Goal: Task Accomplishment & Management: Use online tool/utility

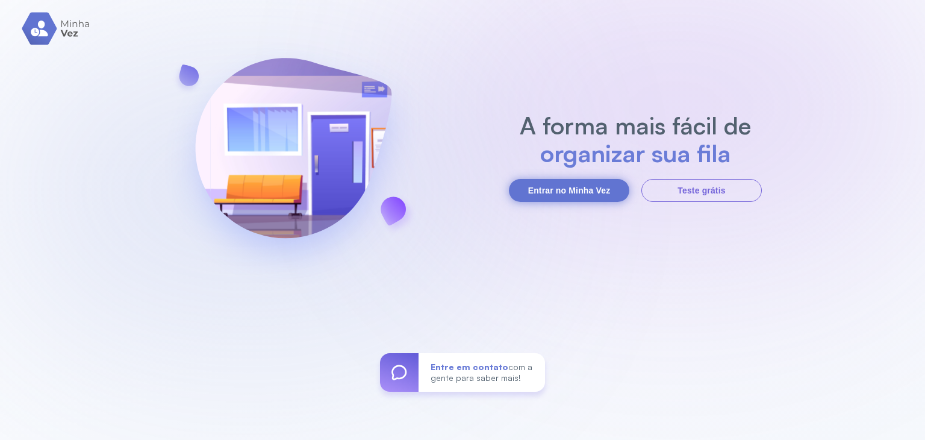
click at [576, 191] on button "Entrar no Minha Vez" at bounding box center [569, 190] width 120 height 23
click at [596, 192] on button "Entrar no Minha Vez" at bounding box center [569, 190] width 120 height 23
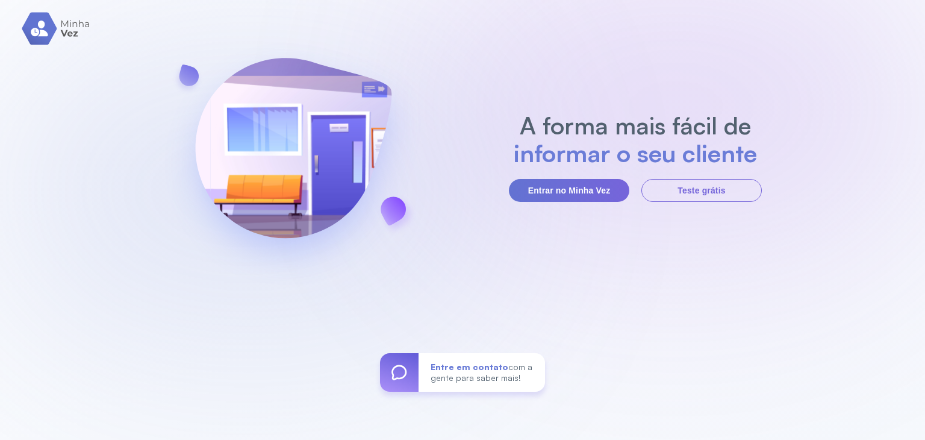
click at [53, 30] on img at bounding box center [56, 28] width 69 height 33
click at [76, 25] on img at bounding box center [56, 28] width 69 height 33
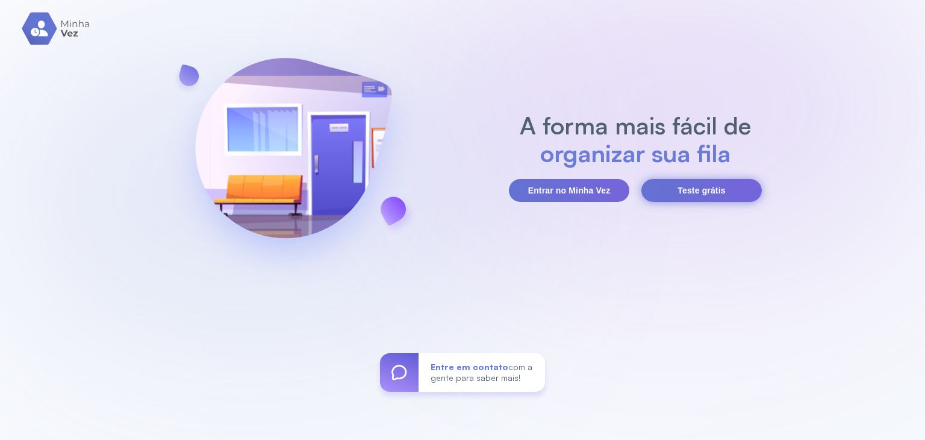
click at [651, 195] on button "Teste grátis" at bounding box center [701, 190] width 120 height 23
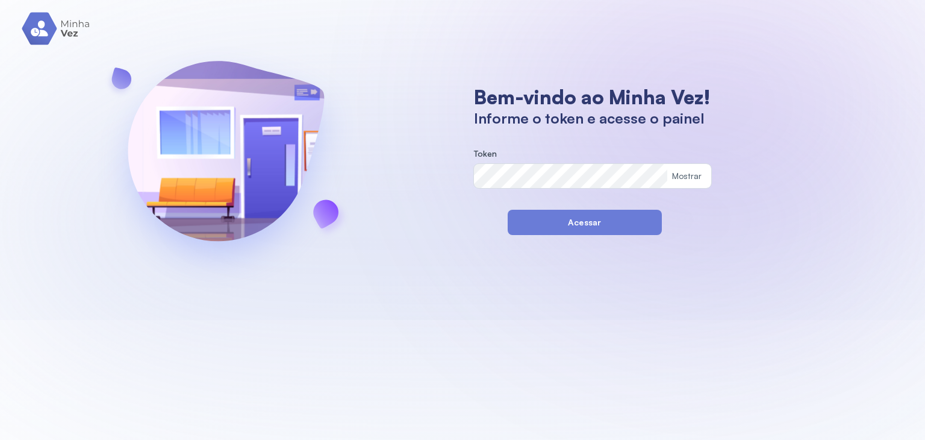
click at [582, 220] on button "Acessar" at bounding box center [585, 222] width 154 height 25
click at [678, 178] on div "Mostrar" at bounding box center [593, 176] width 238 height 24
click at [678, 178] on div "Mostrar" at bounding box center [687, 176] width 30 height 10
click at [613, 211] on button "Acessar" at bounding box center [584, 222] width 154 height 25
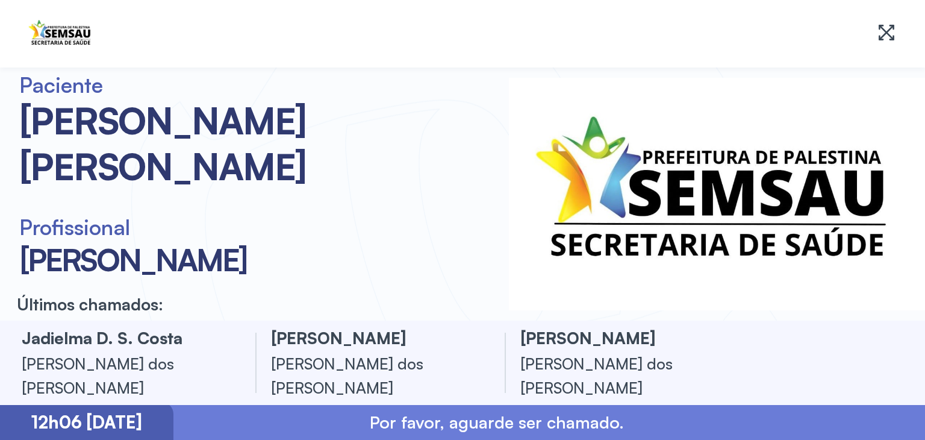
click at [730, 52] on div at bounding box center [462, 33] width 877 height 43
